Goal: Information Seeking & Learning: Check status

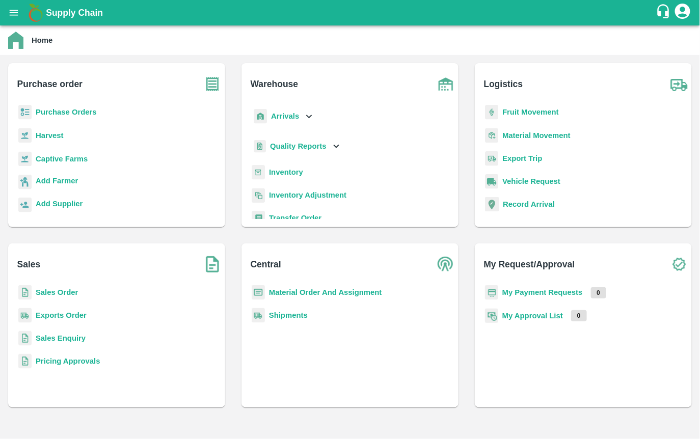
click at [281, 173] on b "Inventory" at bounding box center [286, 172] width 34 height 8
click at [286, 114] on b "Arrivals" at bounding box center [285, 116] width 28 height 8
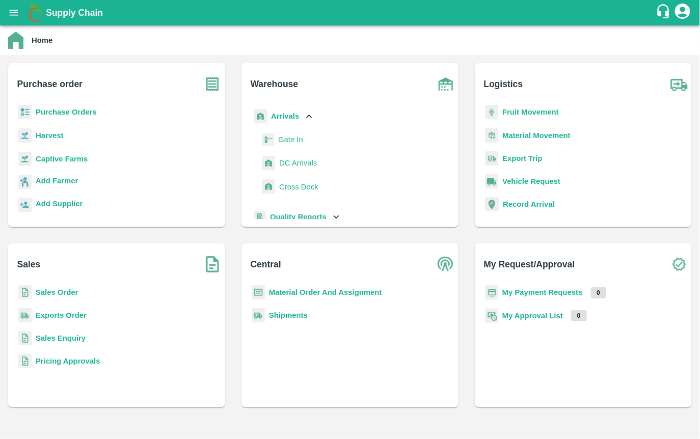
click at [282, 168] on span "DC Arrivals" at bounding box center [298, 163] width 38 height 11
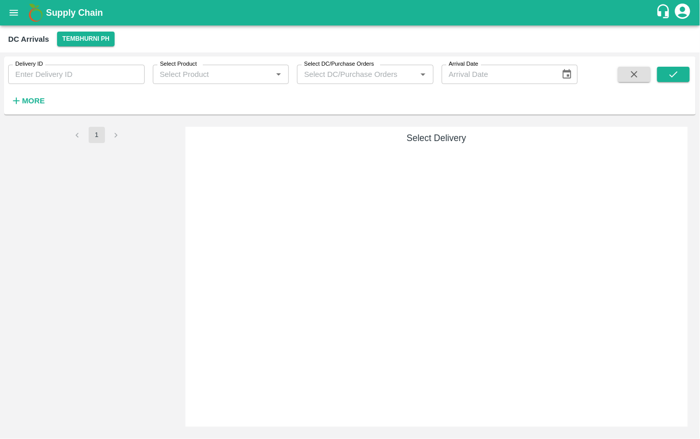
click at [15, 100] on icon "button" at bounding box center [16, 100] width 11 height 11
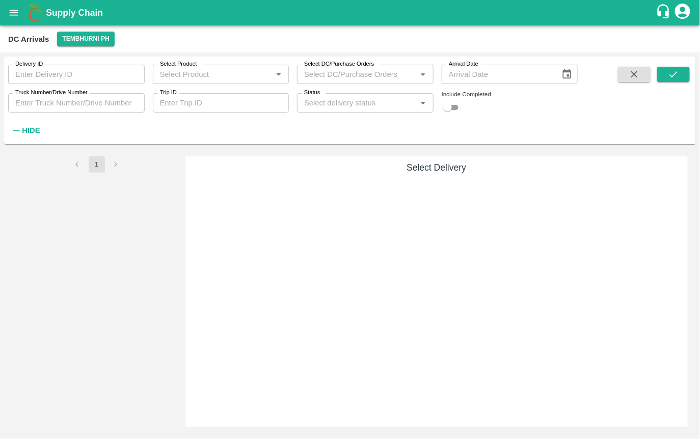
click at [22, 133] on strong "Hide" at bounding box center [31, 130] width 18 height 8
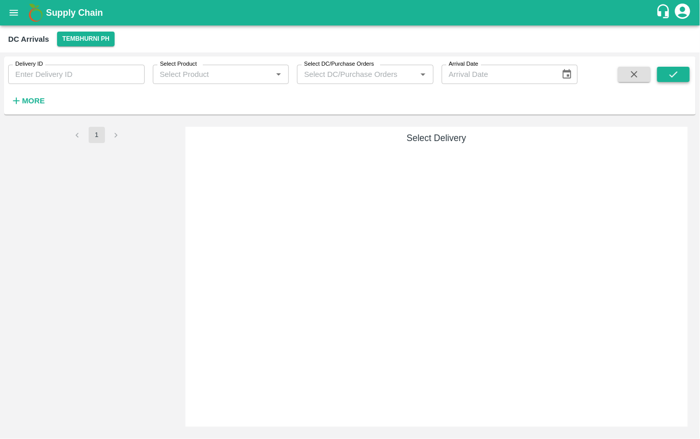
click at [671, 69] on icon "submit" at bounding box center [673, 74] width 11 height 11
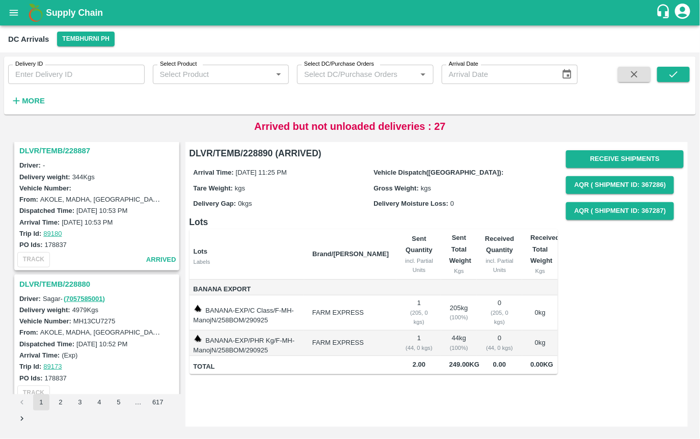
scroll to position [274, 0]
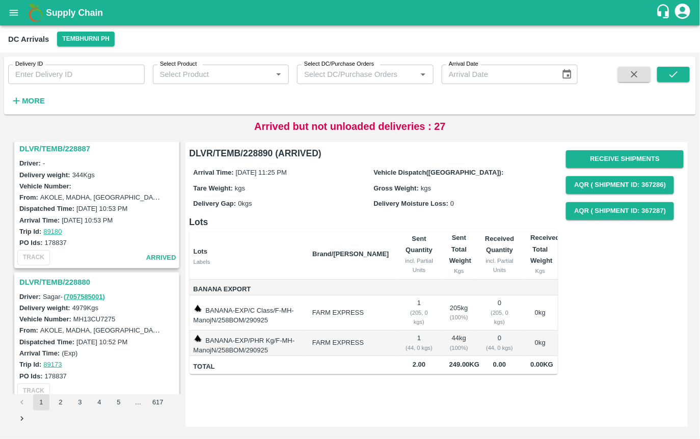
click at [53, 146] on h3 "DLVR/TEMB/228887" at bounding box center [98, 148] width 158 height 13
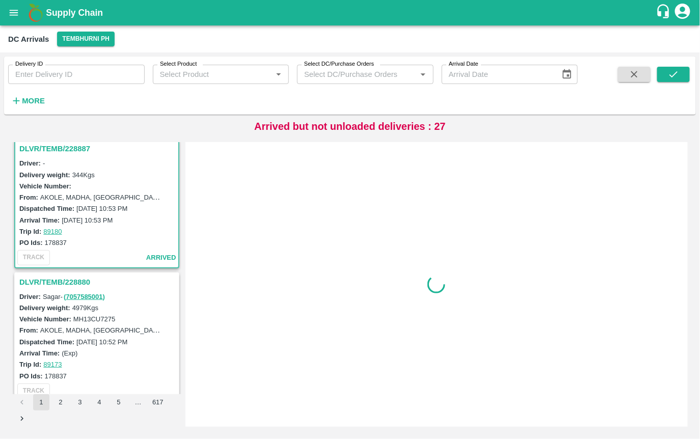
scroll to position [270, 0]
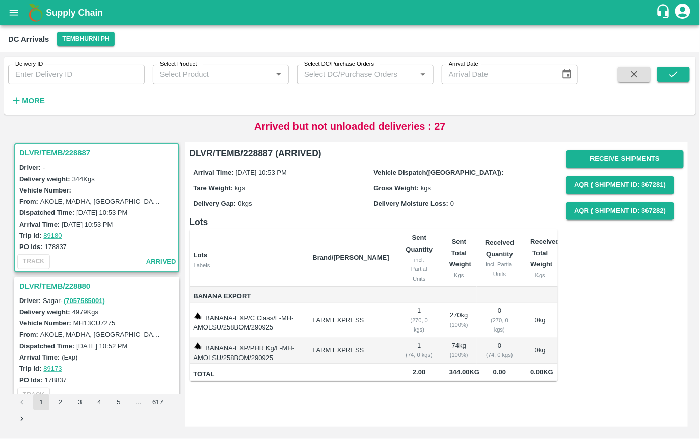
click at [64, 283] on h3 "DLVR/TEMB/228880" at bounding box center [98, 286] width 158 height 13
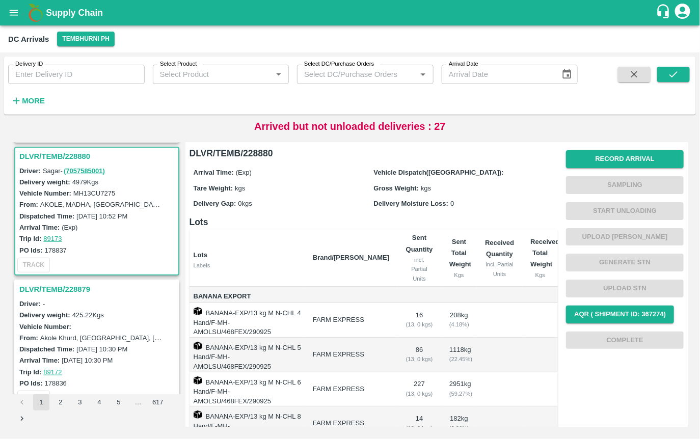
scroll to position [403, 0]
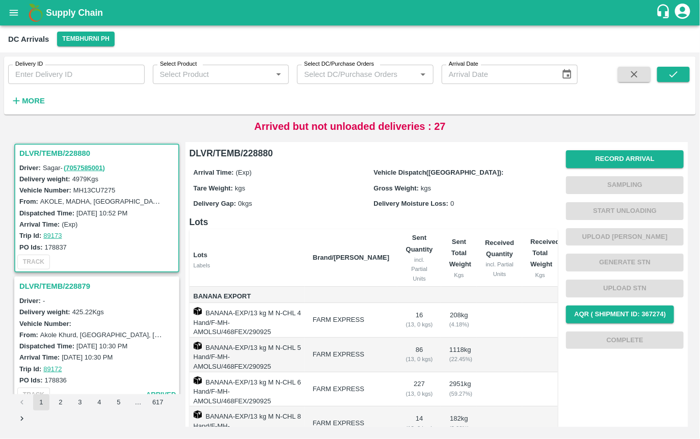
click at [64, 283] on h3 "DLVR/TEMB/228879" at bounding box center [98, 286] width 158 height 13
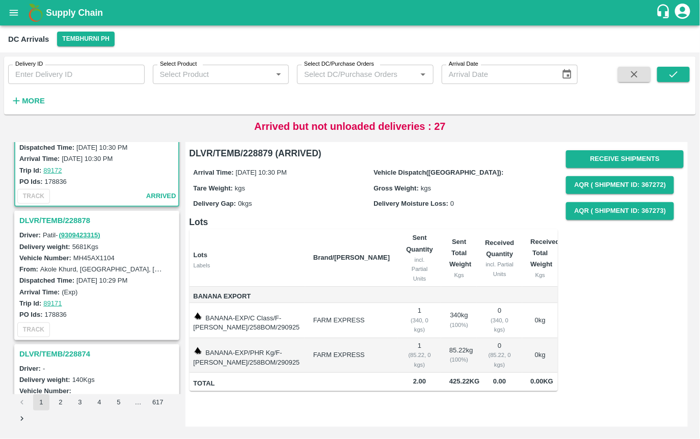
scroll to position [605, 0]
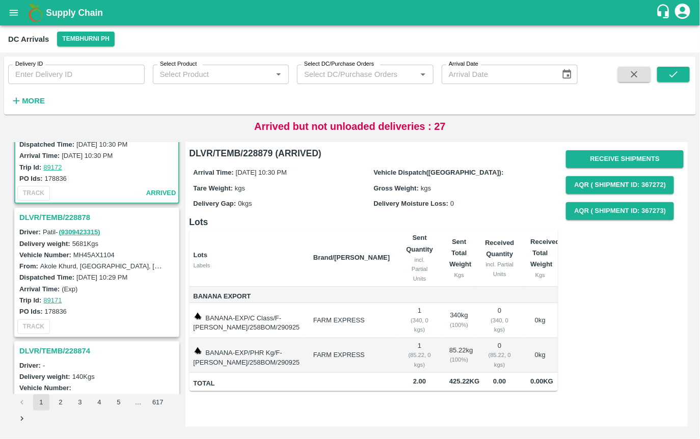
click at [64, 215] on h3 "DLVR/TEMB/228878" at bounding box center [98, 217] width 158 height 13
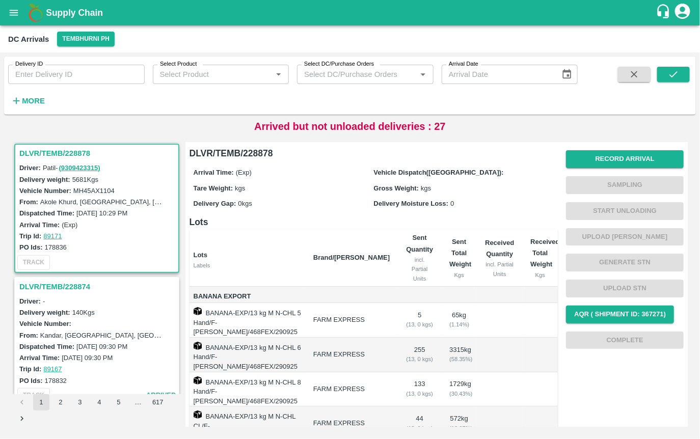
click at [72, 280] on h3 "DLVR/TEMB/228874" at bounding box center [98, 286] width 158 height 13
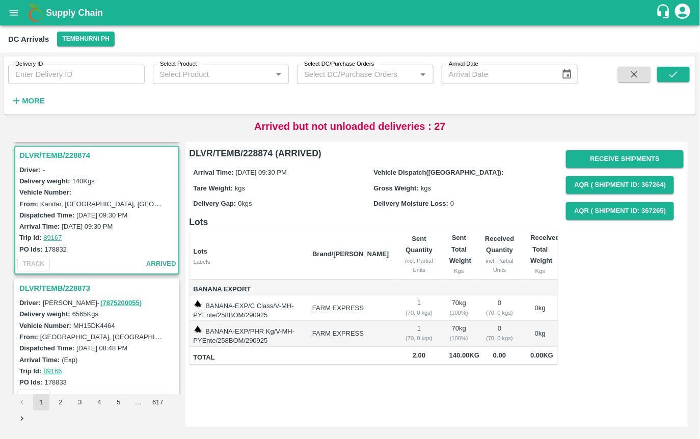
scroll to position [802, 0]
click at [59, 283] on h3 "DLVR/TEMB/228873" at bounding box center [98, 286] width 158 height 13
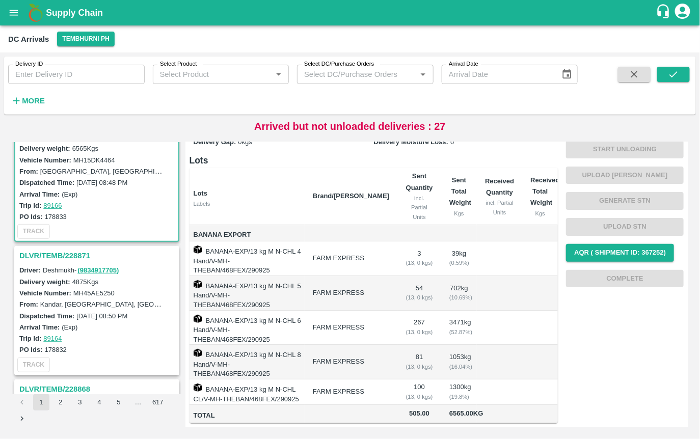
scroll to position [71, 0]
click at [32, 252] on h3 "DLVR/TEMB/228871" at bounding box center [98, 255] width 158 height 13
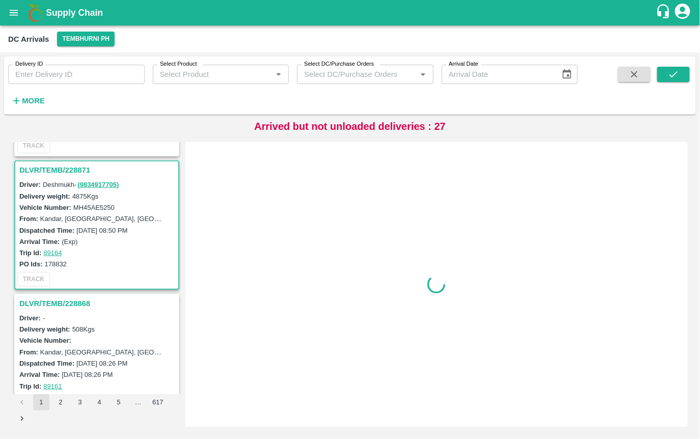
scroll to position [1068, 0]
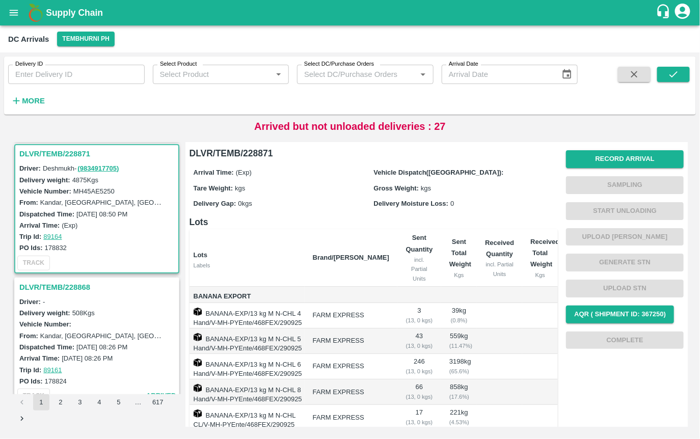
click at [45, 281] on h3 "DLVR/TEMB/228868" at bounding box center [98, 287] width 158 height 13
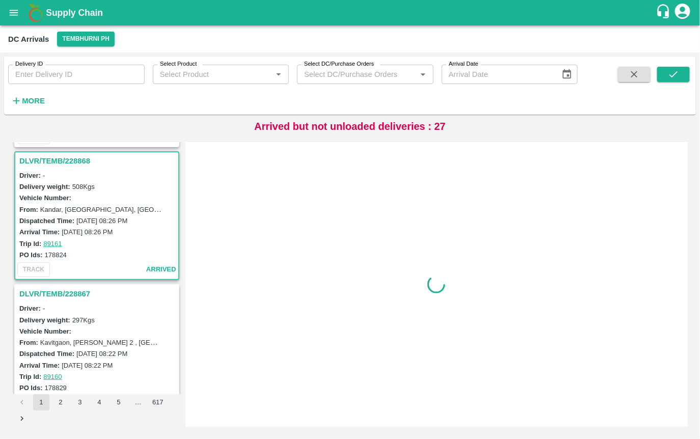
scroll to position [1200, 0]
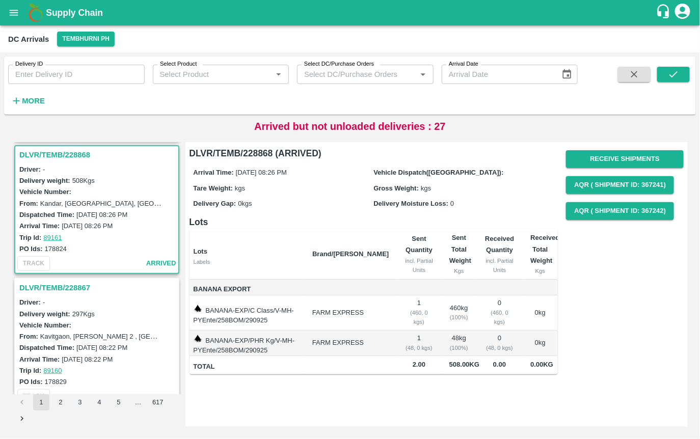
click at [88, 284] on h3 "DLVR/TEMB/228867" at bounding box center [98, 287] width 158 height 13
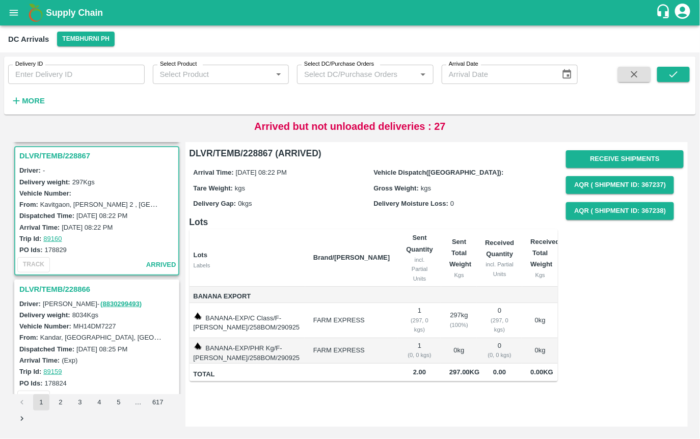
scroll to position [1333, 0]
click at [83, 283] on h3 "DLVR/TEMB/228866" at bounding box center [98, 288] width 158 height 13
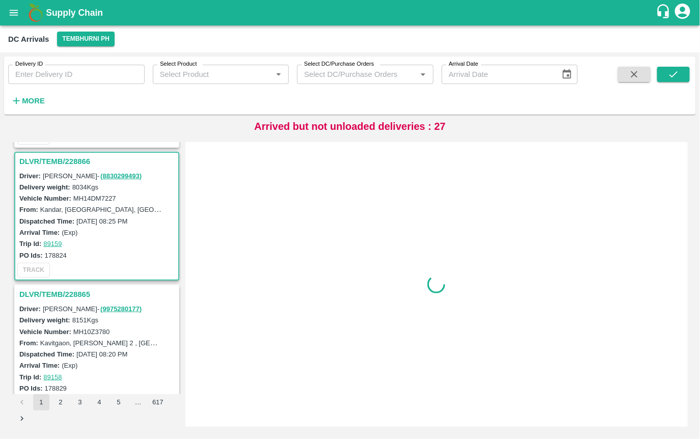
scroll to position [1466, 0]
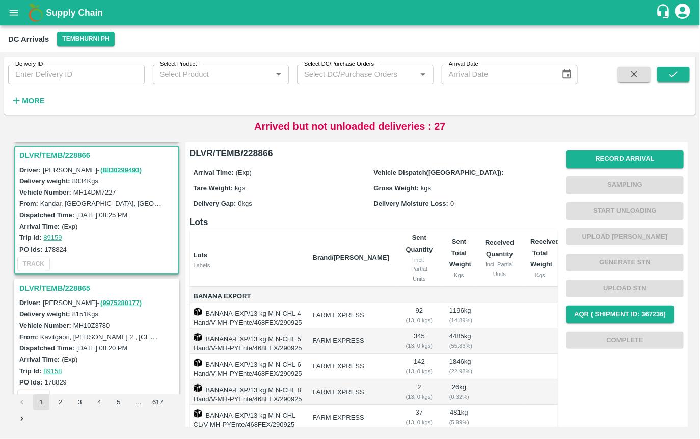
click at [83, 283] on h3 "DLVR/TEMB/228865" at bounding box center [98, 288] width 158 height 13
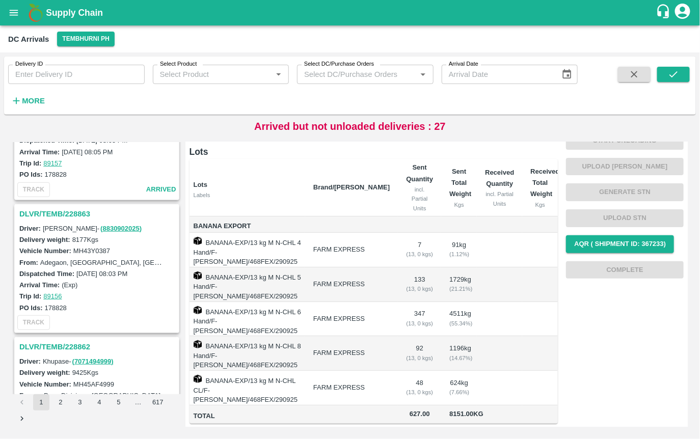
scroll to position [1998, 0]
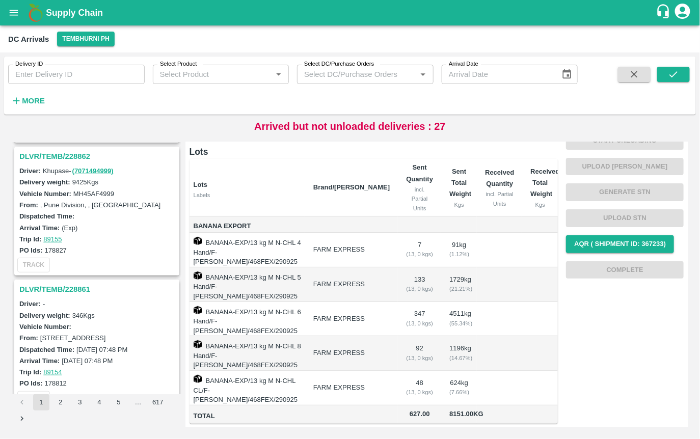
click at [62, 287] on h3 "DLVR/TEMB/228861" at bounding box center [98, 289] width 158 height 13
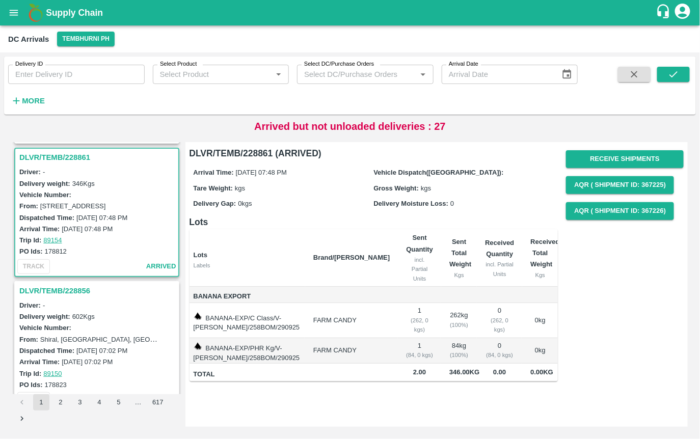
scroll to position [2131, 0]
click at [65, 284] on h3 "DLVR/TEMB/228856" at bounding box center [98, 289] width 158 height 13
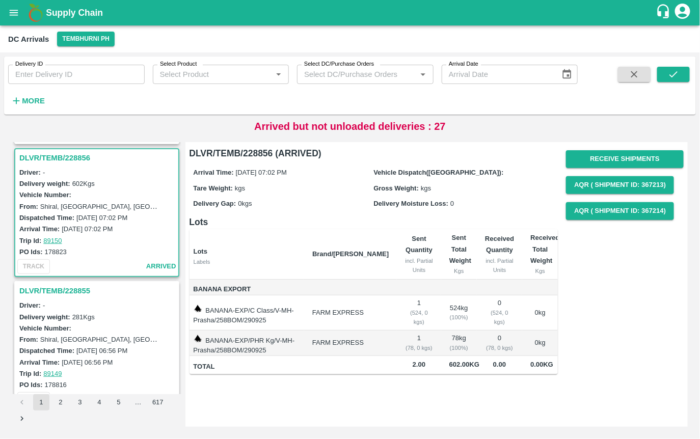
scroll to position [2264, 0]
click at [43, 290] on h3 "DLVR/TEMB/228855" at bounding box center [98, 289] width 158 height 13
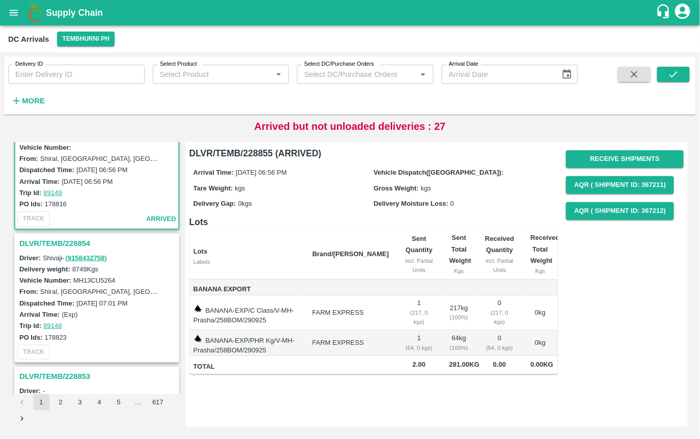
scroll to position [2448, 0]
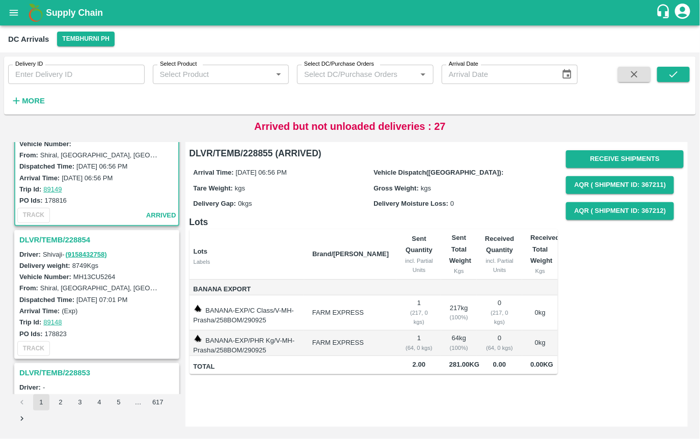
click at [43, 236] on h3 "DLVR/TEMB/228854" at bounding box center [98, 239] width 158 height 13
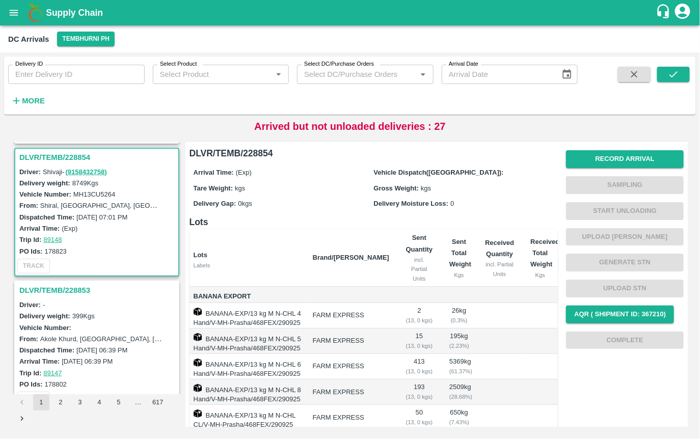
scroll to position [2570, 0]
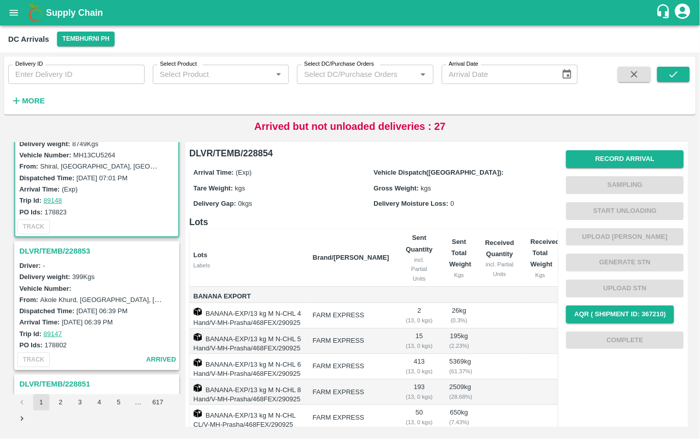
click at [50, 245] on h3 "DLVR/TEMB/228853" at bounding box center [98, 251] width 158 height 13
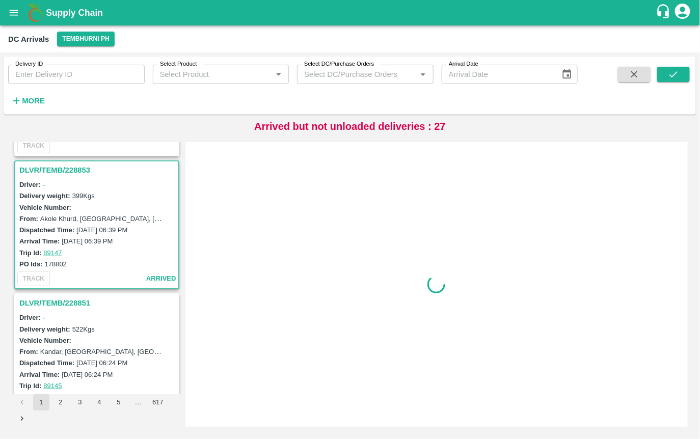
scroll to position [2663, 0]
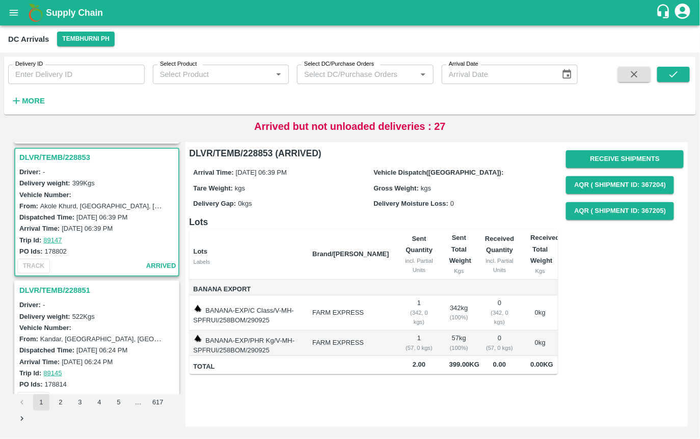
click at [53, 284] on h3 "DLVR/TEMB/228851" at bounding box center [98, 290] width 158 height 13
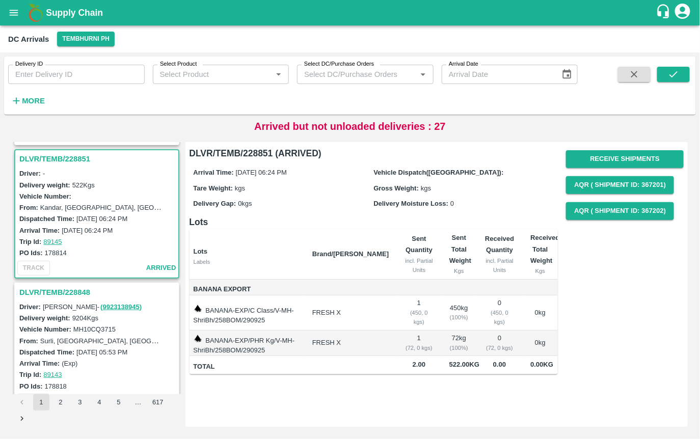
scroll to position [2796, 0]
click at [63, 287] on h3 "DLVR/TEMB/228848" at bounding box center [98, 290] width 158 height 13
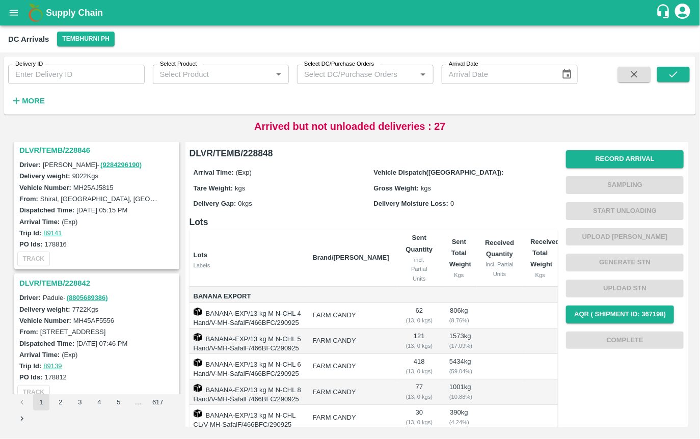
scroll to position [3076, 0]
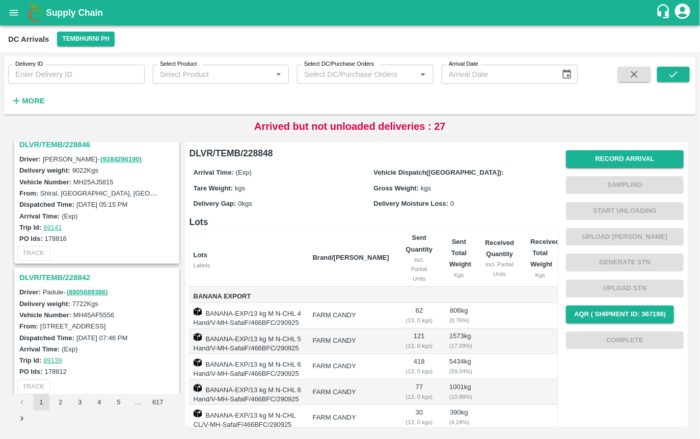
click at [72, 271] on h3 "DLVR/TEMB/228842" at bounding box center [98, 277] width 158 height 13
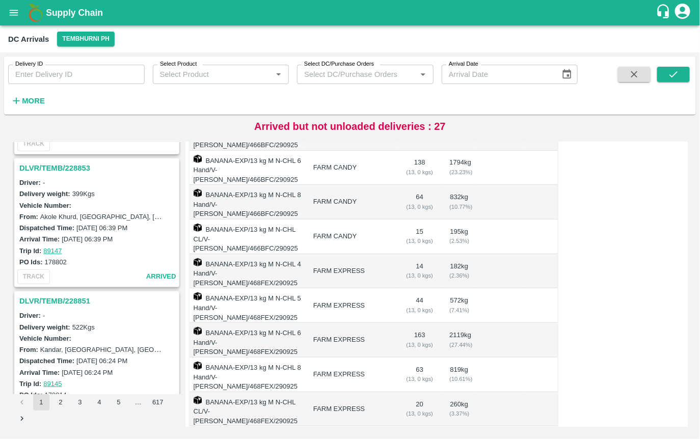
scroll to position [2648, 0]
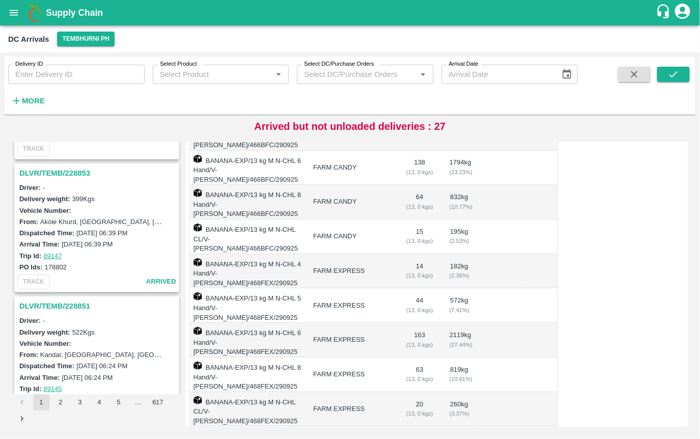
click at [59, 300] on h3 "DLVR/TEMB/228851" at bounding box center [98, 306] width 158 height 13
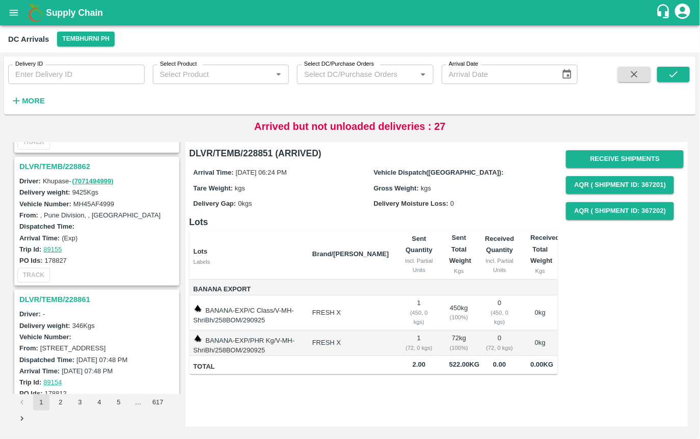
scroll to position [1990, 0]
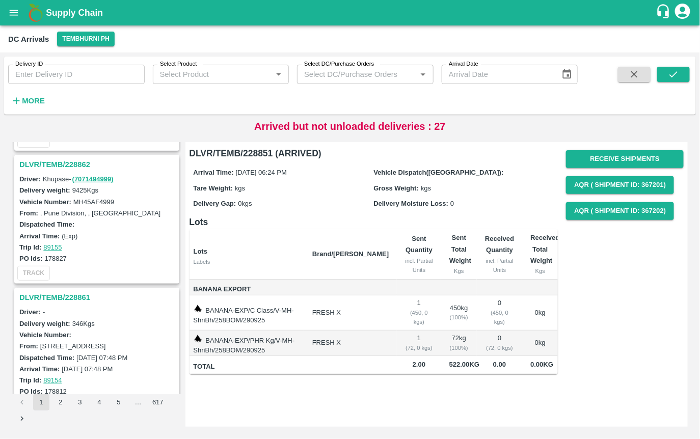
click at [68, 291] on h3 "DLVR/TEMB/228861" at bounding box center [98, 297] width 158 height 13
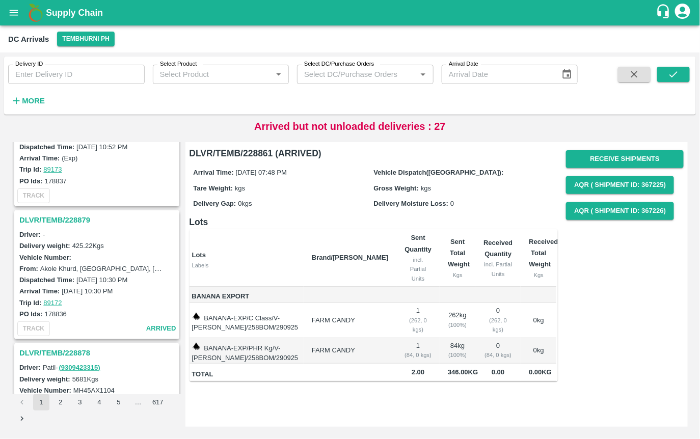
scroll to position [439, 0]
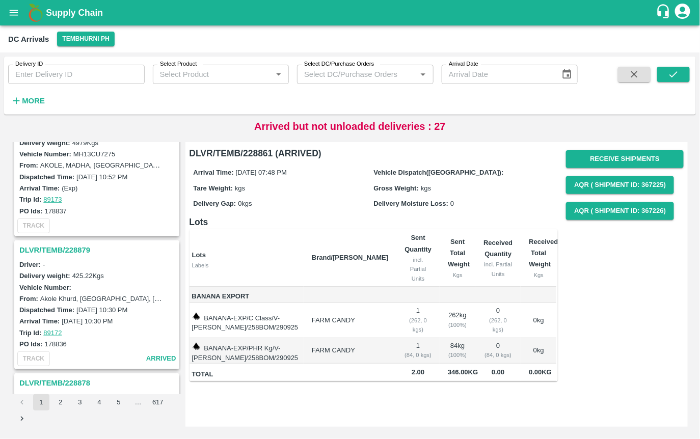
click at [37, 247] on h3 "DLVR/TEMB/228879" at bounding box center [98, 250] width 158 height 13
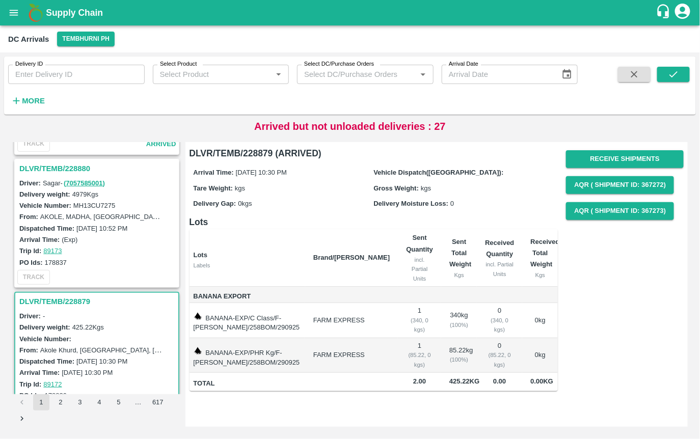
scroll to position [318, 0]
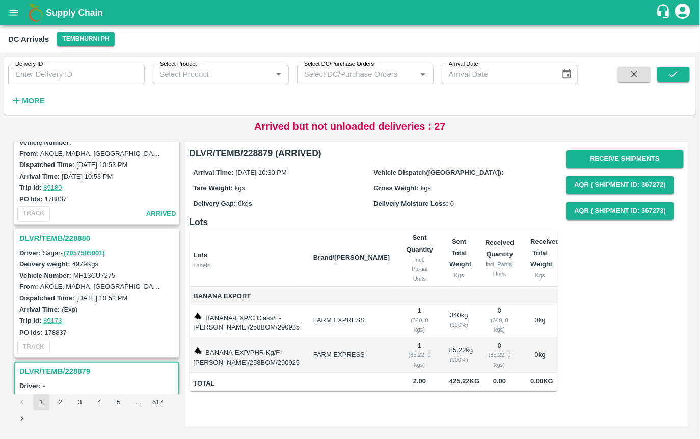
click at [64, 232] on h3 "DLVR/TEMB/228880" at bounding box center [98, 238] width 158 height 13
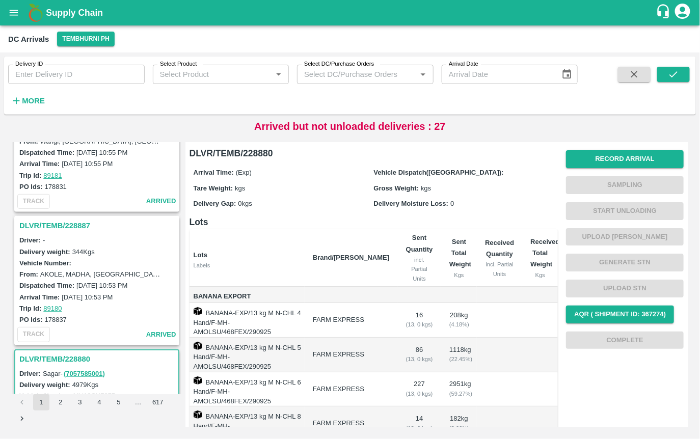
click at [58, 223] on h3 "DLVR/TEMB/228887" at bounding box center [98, 225] width 158 height 13
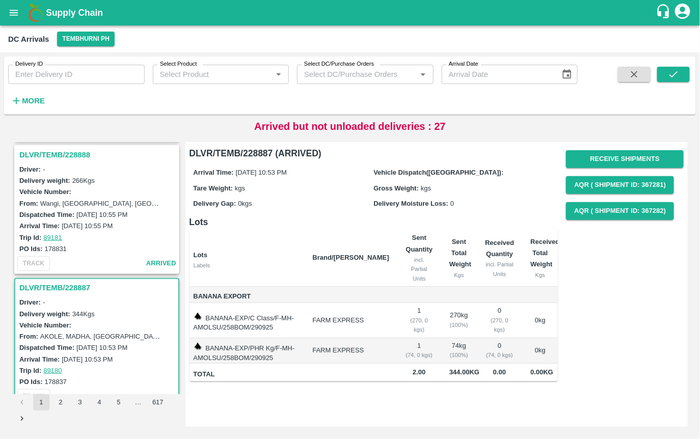
scroll to position [121, 0]
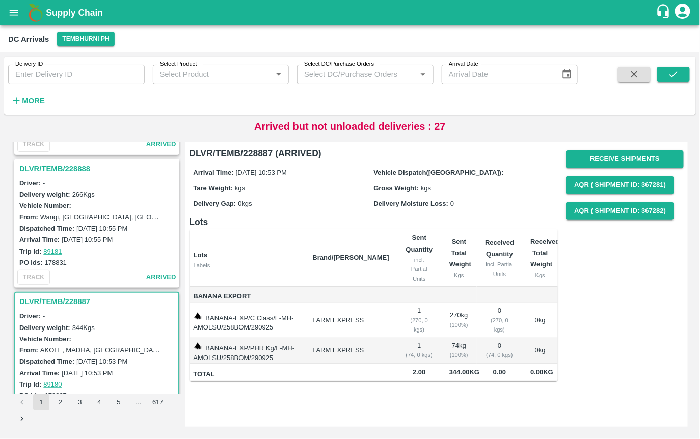
click at [65, 171] on h3 "DLVR/TEMB/228888" at bounding box center [98, 168] width 158 height 13
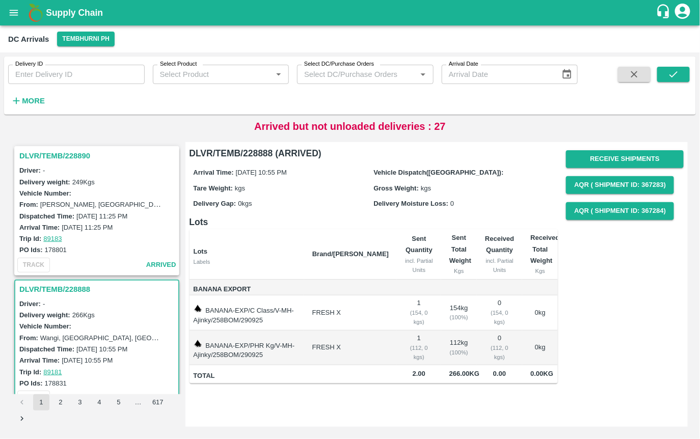
click at [64, 152] on h3 "DLVR/TEMB/228890" at bounding box center [98, 155] width 158 height 13
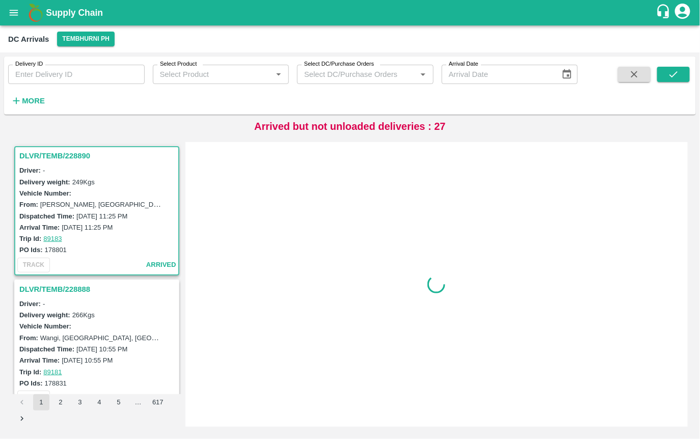
scroll to position [4, 0]
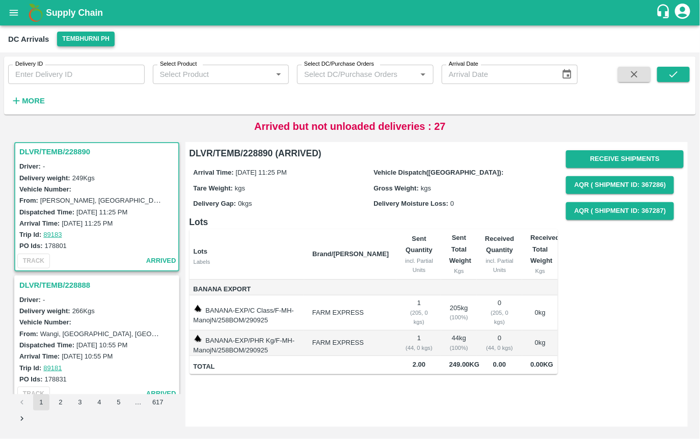
click at [102, 34] on button "Tembhurni PH" at bounding box center [85, 39] width 57 height 15
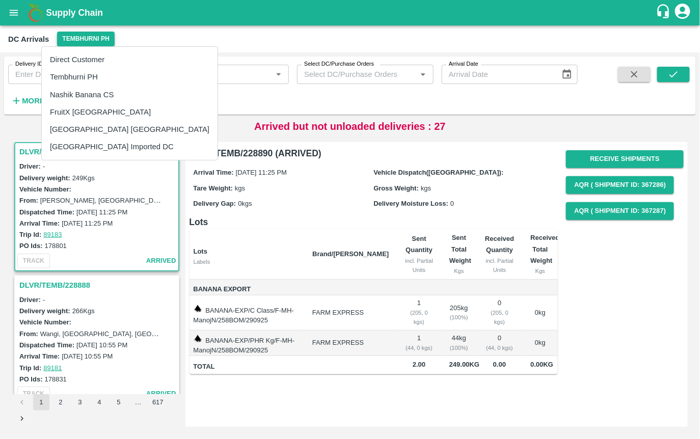
click at [102, 34] on div at bounding box center [350, 219] width 700 height 439
